Goal: Task Accomplishment & Management: Complete application form

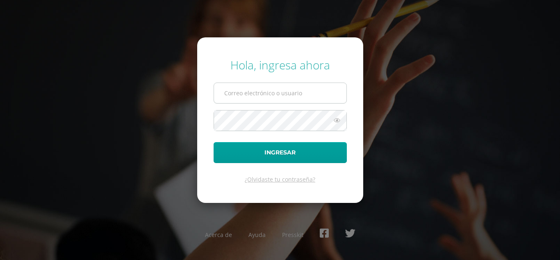
click at [230, 98] on input "text" at bounding box center [280, 93] width 132 height 20
type input "339@laestrella.edu.gt"
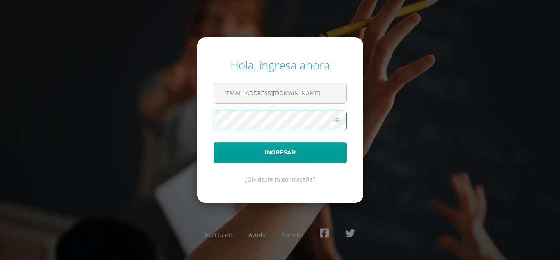
click at [214, 142] on button "Ingresar" at bounding box center [280, 152] width 133 height 21
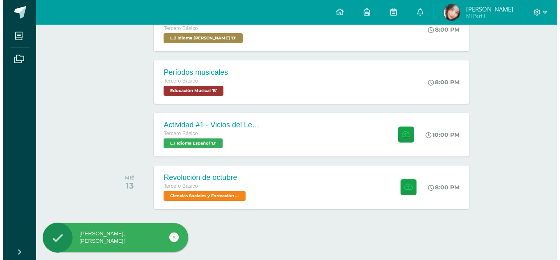
scroll to position [260, 0]
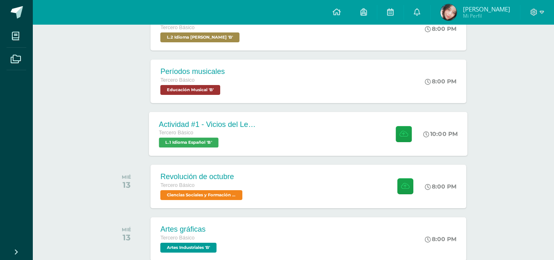
click at [255, 147] on div "Tercero Básico L.1 Idioma Español 'B'" at bounding box center [208, 137] width 99 height 19
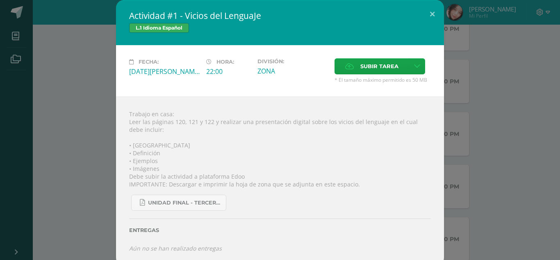
click at [482, 159] on div "Actividad #1 - Vicios del LenguaJe L.1 Idioma Español Fecha: [DATE][PERSON_NAME…" at bounding box center [280, 132] width 554 height 265
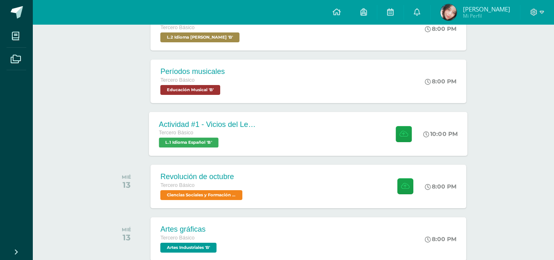
click at [342, 127] on div "Actividad #1 - Vicios del LenguaJe Tercero Básico L.1 Idioma Español 'B' 10:00 …" at bounding box center [308, 134] width 319 height 44
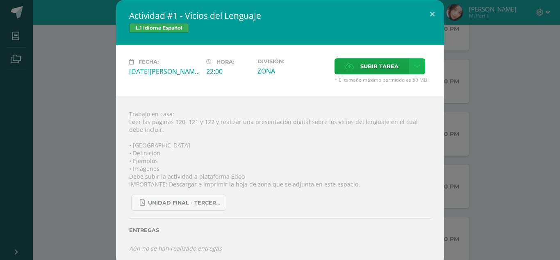
click at [413, 72] on link at bounding box center [417, 66] width 16 height 16
click at [400, 85] on link "Subir enlace" at bounding box center [385, 84] width 82 height 13
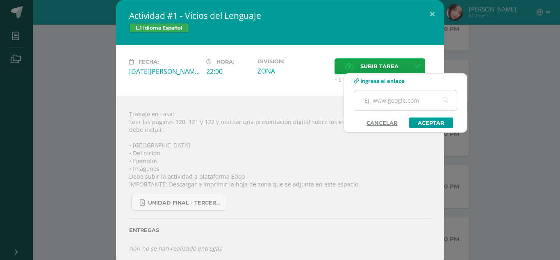
drag, startPoint x: 404, startPoint y: 109, endPoint x: 402, endPoint y: 98, distance: 11.3
click at [402, 98] on input "text" at bounding box center [405, 100] width 103 height 20
type input "[URL][DOMAIN_NAME]"
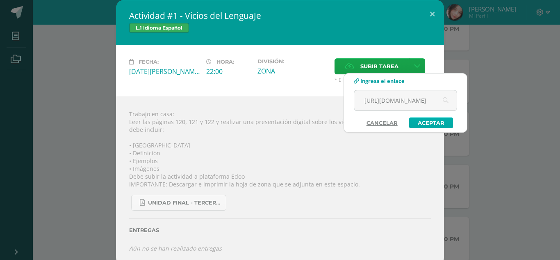
click at [424, 119] on link "Aceptar" at bounding box center [431, 122] width 44 height 11
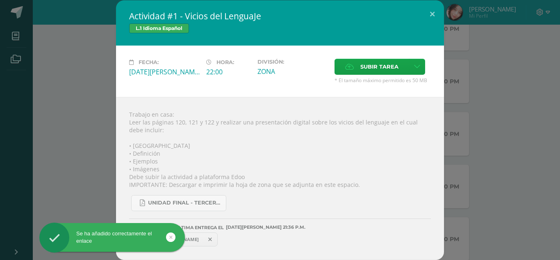
click at [203, 239] on span "[URL][DOMAIN_NAME]" at bounding box center [173, 239] width 59 height 7
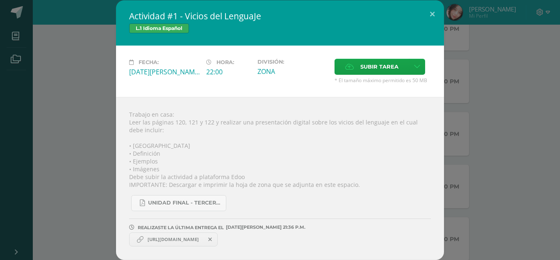
click at [200, 239] on span "[URL][DOMAIN_NAME]" at bounding box center [173, 239] width 59 height 7
click at [187, 240] on span "[URL][DOMAIN_NAME]" at bounding box center [173, 239] width 59 height 7
click at [139, 241] on icon at bounding box center [140, 239] width 7 height 7
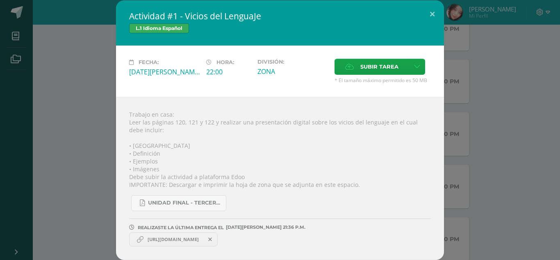
click at [139, 241] on icon at bounding box center [140, 239] width 7 height 7
click at [157, 241] on span "[URL][DOMAIN_NAME]" at bounding box center [173, 239] width 59 height 7
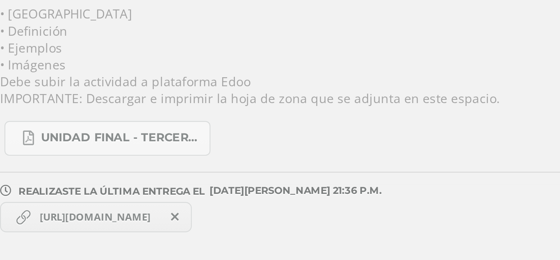
click at [218, 243] on link "[URL][DOMAIN_NAME]" at bounding box center [173, 239] width 89 height 14
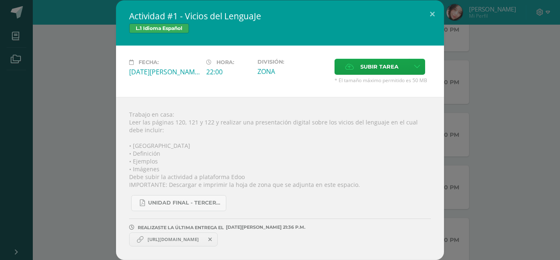
click at [212, 240] on icon at bounding box center [210, 239] width 4 height 6
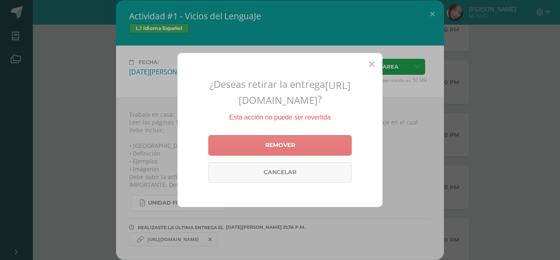
click at [273, 155] on link "Remover" at bounding box center [280, 145] width 144 height 21
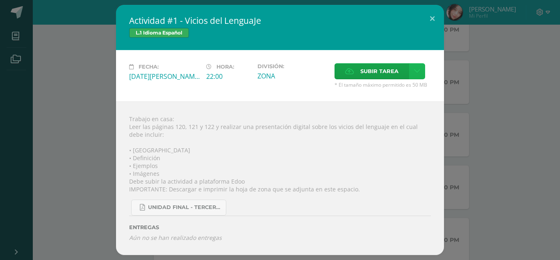
click at [421, 72] on link at bounding box center [417, 71] width 16 height 16
click at [386, 85] on span "Subir enlace" at bounding box center [382, 89] width 34 height 8
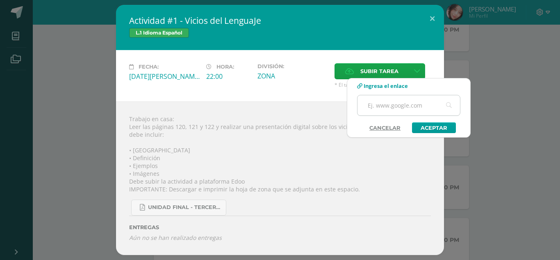
click at [379, 106] on input "text" at bounding box center [409, 105] width 103 height 20
paste input "[URL][DOMAIN_NAME]"
type input "[URL][DOMAIN_NAME]"
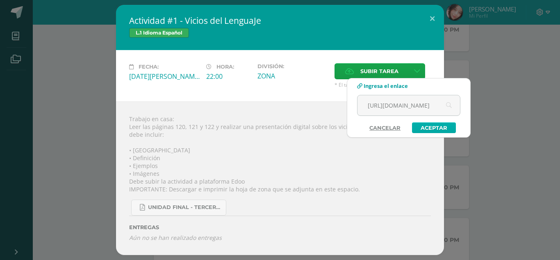
click at [442, 128] on link "Aceptar" at bounding box center [434, 127] width 44 height 11
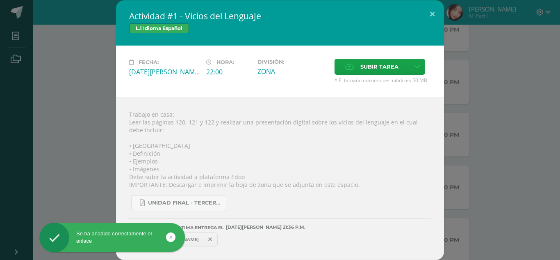
click at [203, 237] on span "[URL][DOMAIN_NAME]" at bounding box center [173, 239] width 59 height 7
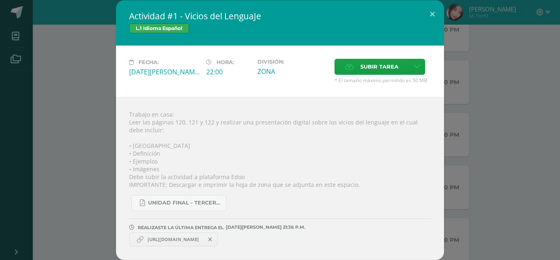
scroll to position [258, 0]
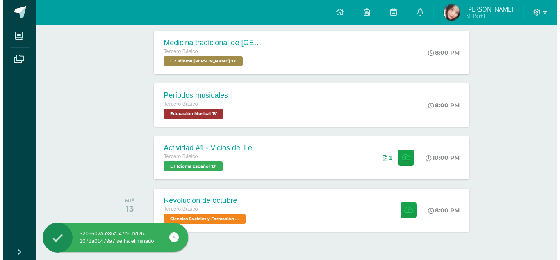
scroll to position [246, 0]
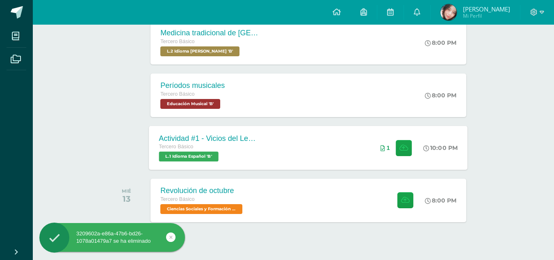
click at [289, 152] on div "Actividad #1 - Vicios del LenguaJe Tercero Básico L.1 Idioma Español 'B' 10:00 …" at bounding box center [308, 147] width 319 height 44
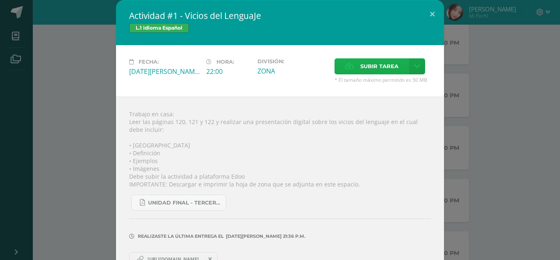
click at [373, 60] on span "Subir tarea" at bounding box center [379, 66] width 38 height 15
click at [0, 0] on input "Subir tarea" at bounding box center [0, 0] width 0 height 0
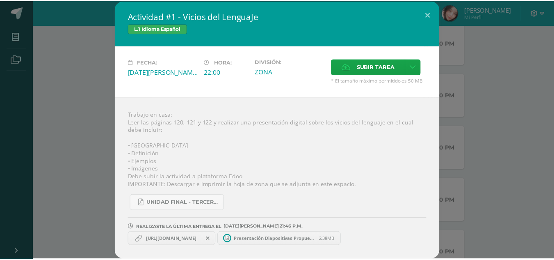
scroll to position [0, 0]
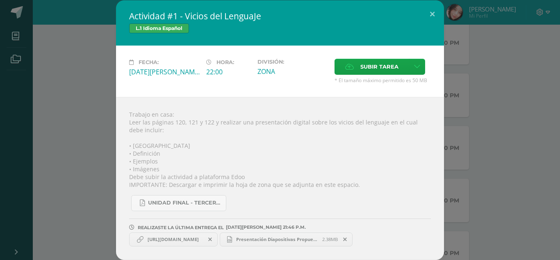
click at [293, 237] on span "Presentación Diapositivas Propuesta de Proyecto Doodle Naranja y Crema.mp4" at bounding box center [277, 239] width 90 height 6
click at [432, 9] on button at bounding box center [432, 14] width 23 height 28
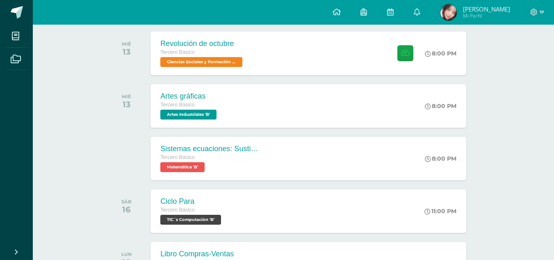
scroll to position [394, 0]
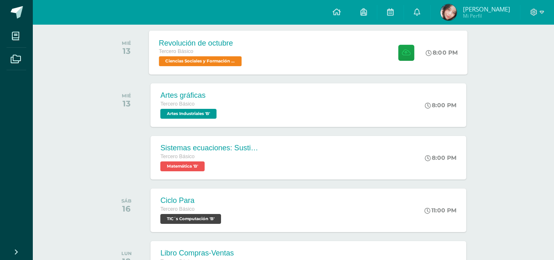
click at [281, 56] on div "Revolución de octubre Tercero Básico Ciencias Sociales y Formación Ciudadana 'B…" at bounding box center [308, 52] width 319 height 44
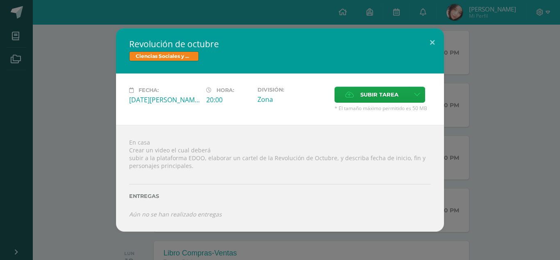
click at [506, 109] on div "Revolución de octubre Ciencias Sociales y Formación Ciudadana Fecha: Miércoles …" at bounding box center [280, 129] width 554 height 203
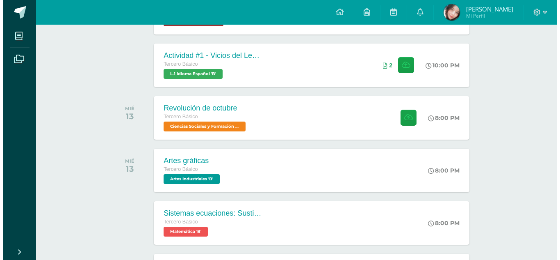
scroll to position [328, 0]
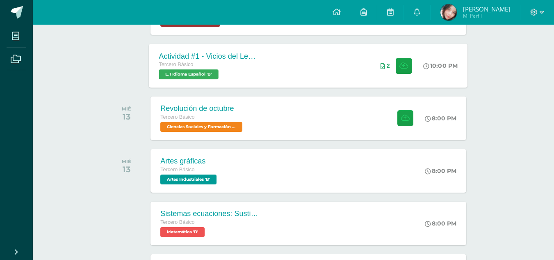
click at [338, 70] on div "Actividad #1 - Vicios del LenguaJe Tercero Básico L.1 Idioma Español 'B' 10:00 …" at bounding box center [308, 65] width 319 height 44
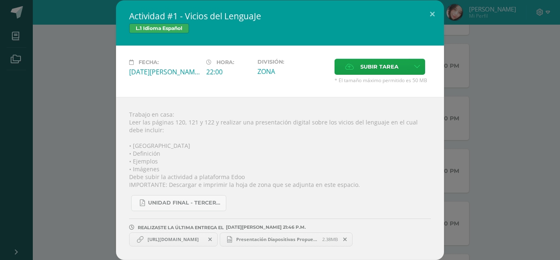
click at [277, 242] on span "Presentación Diapositivas Propuesta de Proyecto Doodle Naranja y Crema.mp4" at bounding box center [277, 239] width 90 height 6
